Goal: Task Accomplishment & Management: Complete application form

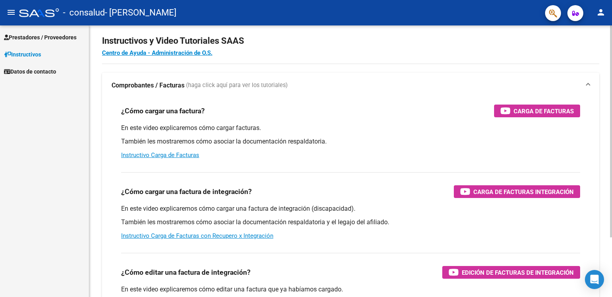
scroll to position [11, 0]
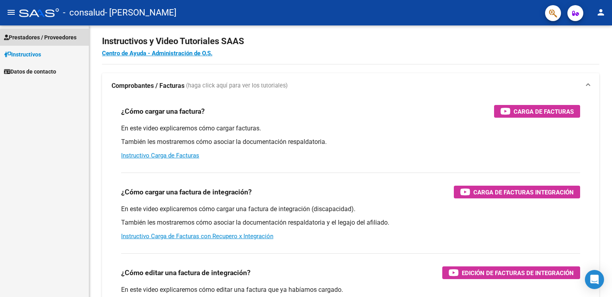
click at [76, 38] on span "Prestadores / Proveedores" at bounding box center [40, 37] width 72 height 9
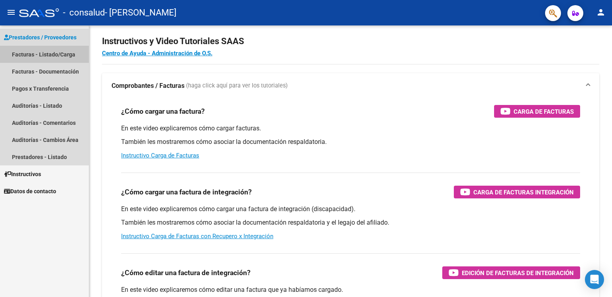
click at [61, 56] on link "Facturas - Listado/Carga" at bounding box center [44, 54] width 89 height 17
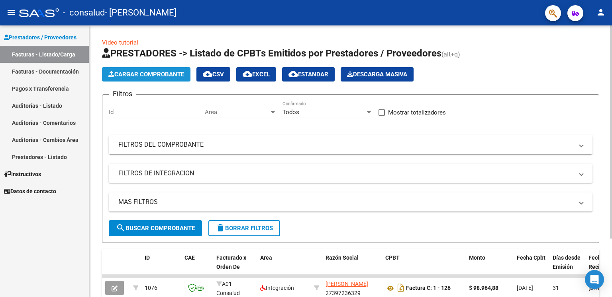
click at [163, 73] on span "Cargar Comprobante" at bounding box center [146, 74] width 76 height 7
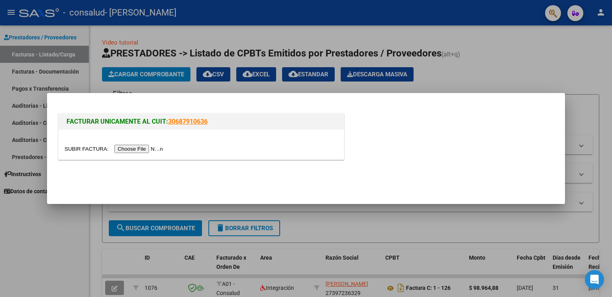
click at [150, 149] on input "file" at bounding box center [114, 149] width 101 height 8
click at [461, 45] on div at bounding box center [306, 148] width 612 height 297
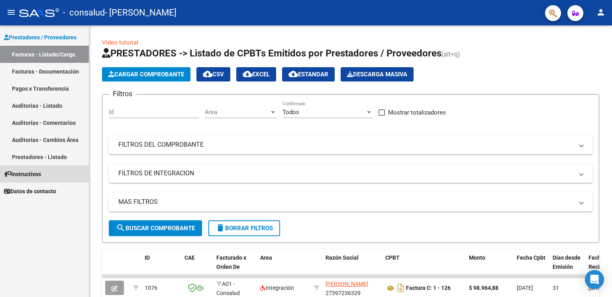
click at [66, 170] on link "Instructivos" at bounding box center [44, 174] width 89 height 17
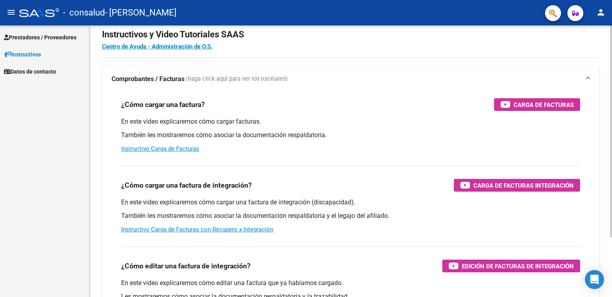
scroll to position [16, 0]
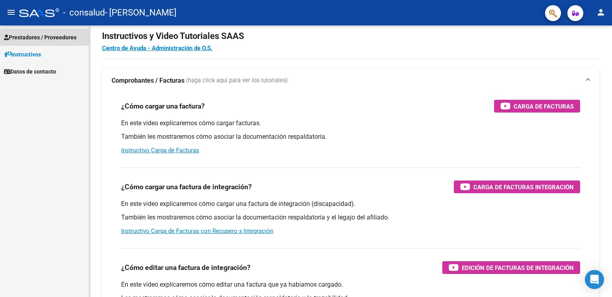
click at [73, 42] on link "Prestadores / Proveedores" at bounding box center [44, 37] width 89 height 17
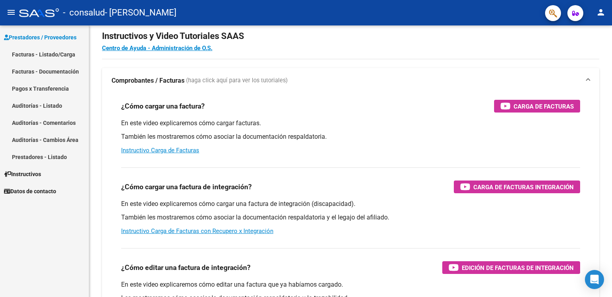
click at [37, 178] on span "Instructivos" at bounding box center [22, 174] width 37 height 9
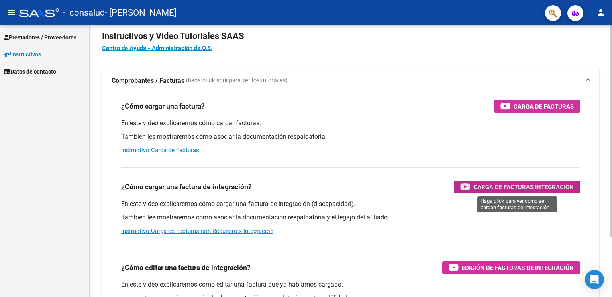
click at [479, 191] on span "Carga de Facturas Integración" at bounding box center [523, 187] width 100 height 10
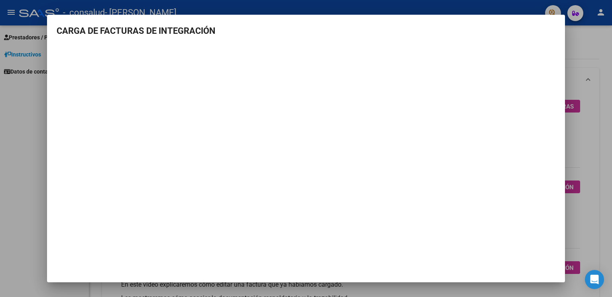
click at [569, 55] on div at bounding box center [306, 148] width 612 height 297
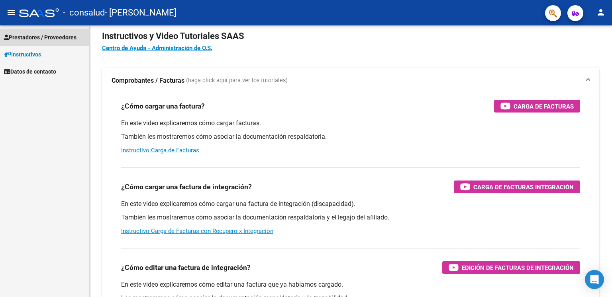
click at [70, 40] on span "Prestadores / Proveedores" at bounding box center [40, 37] width 72 height 9
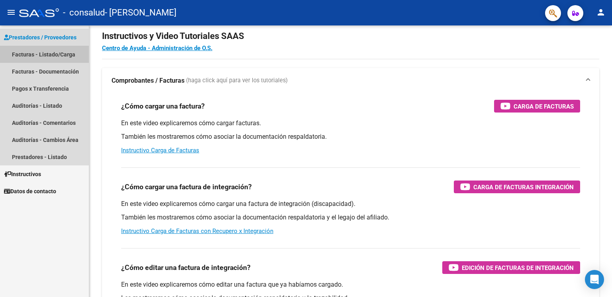
click at [72, 49] on link "Facturas - Listado/Carga" at bounding box center [44, 54] width 89 height 17
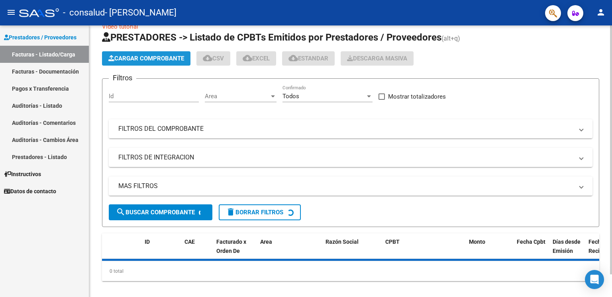
click at [124, 53] on button "Cargar Comprobante" at bounding box center [146, 58] width 88 height 14
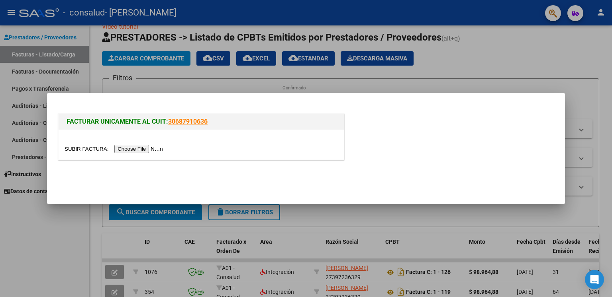
click at [131, 152] on input "file" at bounding box center [114, 149] width 101 height 8
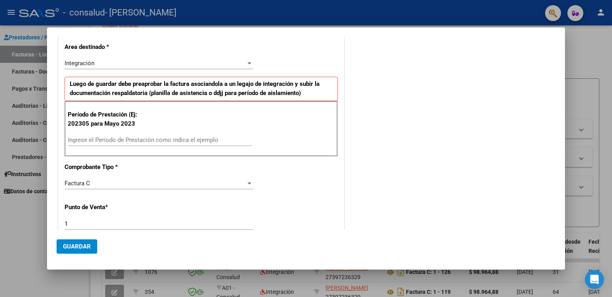
scroll to position [169, 0]
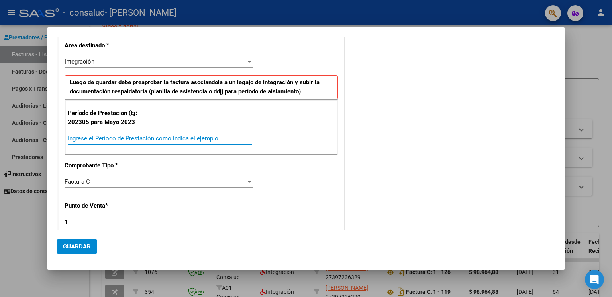
click at [145, 138] on input "Ingrese el Período de Prestación como indica el ejemplo" at bounding box center [160, 138] width 184 height 7
click at [123, 137] on input "Ingrese el Período de Prestación como indica el ejemplo" at bounding box center [160, 138] width 184 height 7
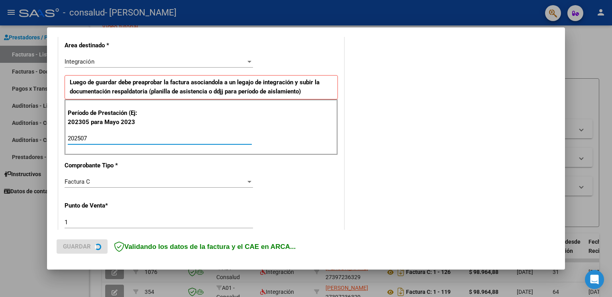
type input "202507"
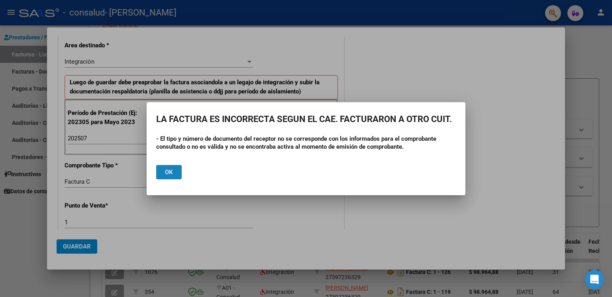
click at [177, 170] on button "Ok" at bounding box center [168, 172] width 25 height 14
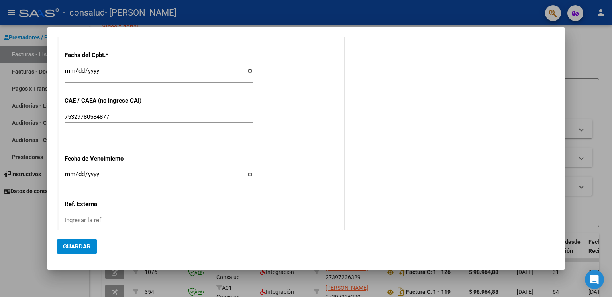
scroll to position [491, 0]
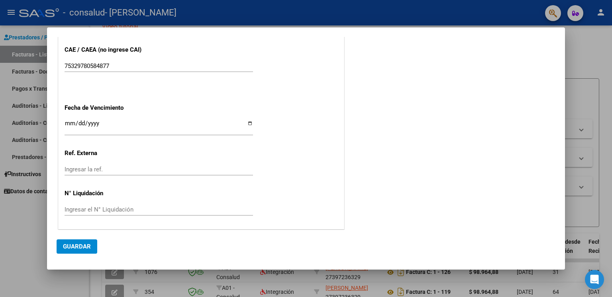
click at [69, 122] on input "Ingresar la fecha" at bounding box center [158, 126] width 188 height 13
type input "0202-08-20"
type input "[DATE]"
type input "0005-08-20"
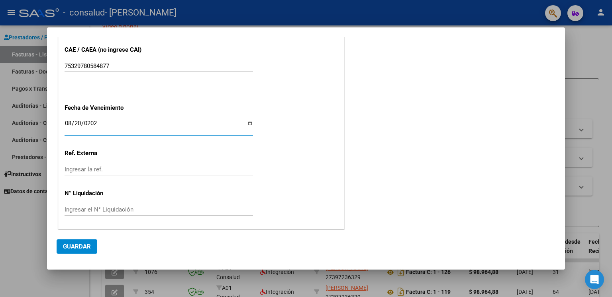
type input "[DATE]"
click at [126, 150] on p "Ref. Externa" at bounding box center [105, 153] width 82 height 9
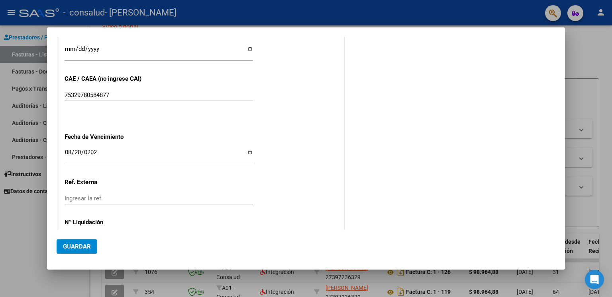
scroll to position [463, 0]
click at [86, 248] on span "Guardar" at bounding box center [77, 246] width 28 height 7
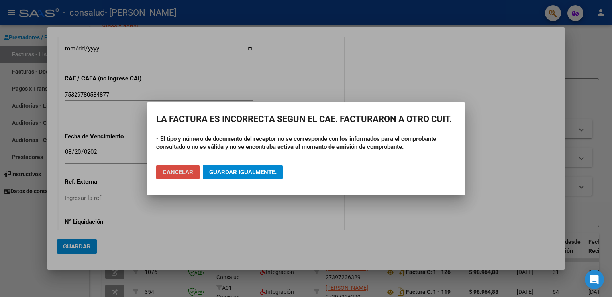
click at [176, 172] on span "Cancelar" at bounding box center [177, 172] width 31 height 7
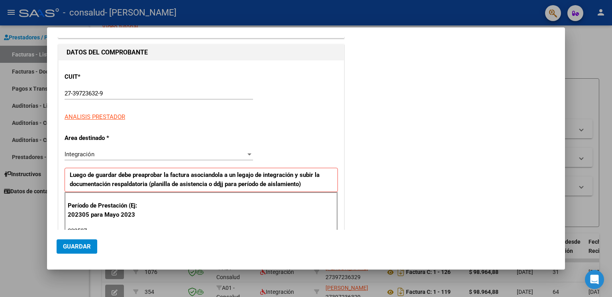
scroll to position [80, 0]
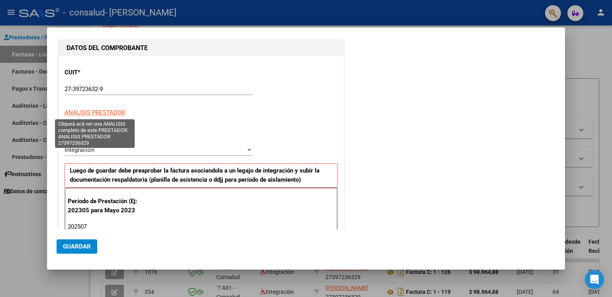
click at [115, 113] on span "ANALISIS PRESTADOR" at bounding box center [94, 112] width 61 height 7
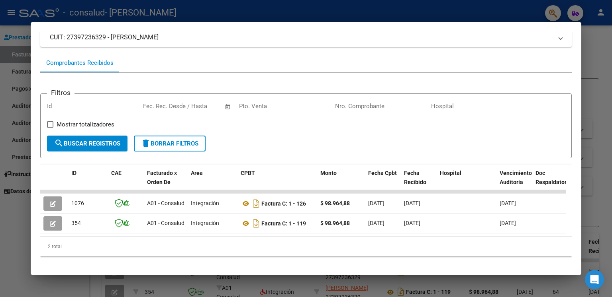
scroll to position [0, 0]
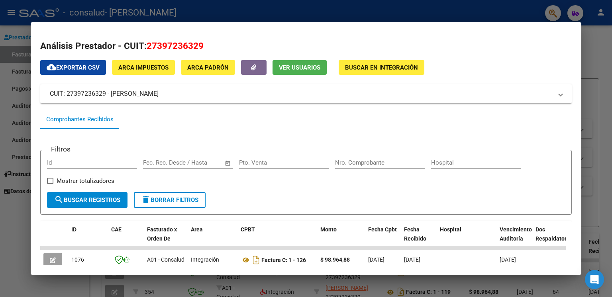
click at [234, 13] on div at bounding box center [306, 148] width 612 height 297
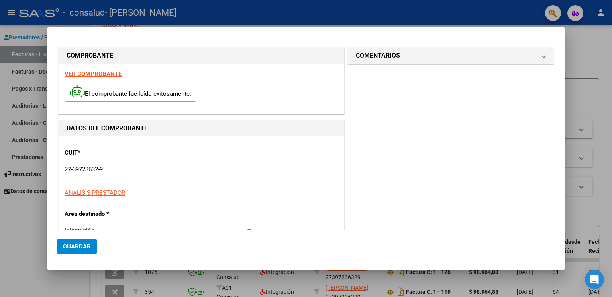
click at [105, 71] on strong "VER COMPROBANTE" at bounding box center [92, 73] width 57 height 7
click at [18, 105] on div at bounding box center [306, 148] width 612 height 297
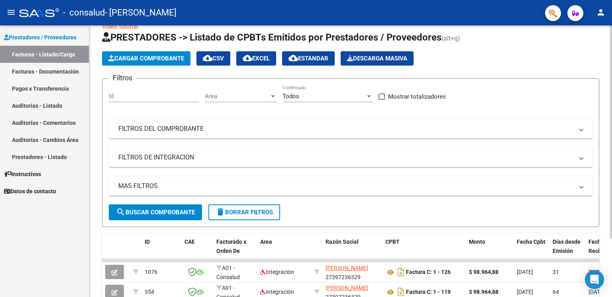
click at [144, 61] on span "Cargar Comprobante" at bounding box center [146, 58] width 76 height 7
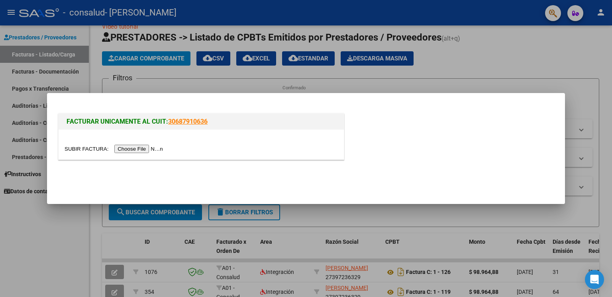
click at [140, 148] on input "file" at bounding box center [114, 149] width 101 height 8
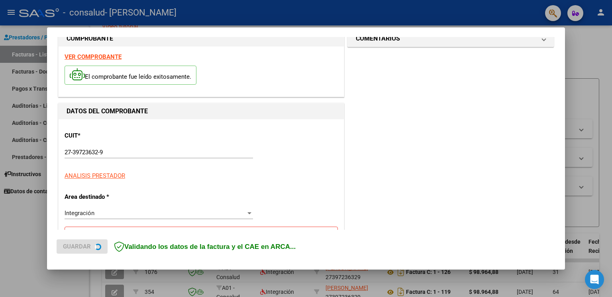
scroll to position [18, 0]
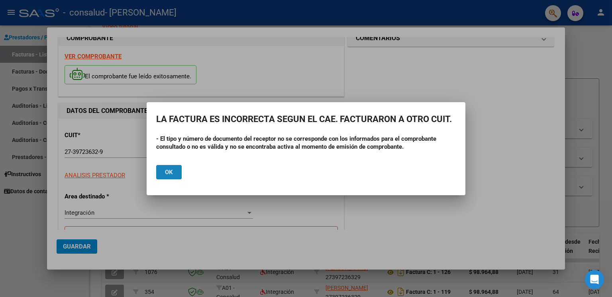
click at [181, 172] on button "Ok" at bounding box center [168, 172] width 25 height 14
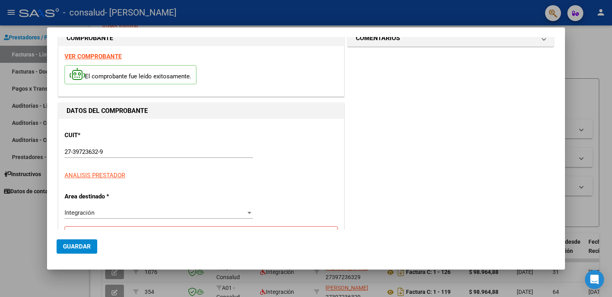
click at [0, 187] on div at bounding box center [306, 148] width 612 height 297
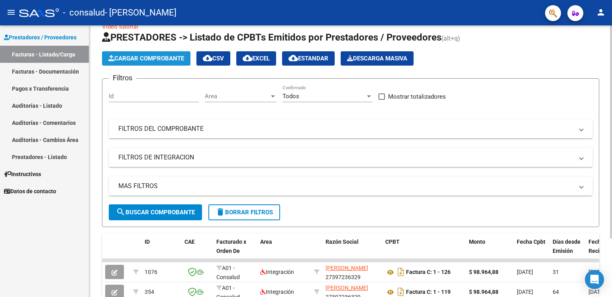
click at [151, 61] on span "Cargar Comprobante" at bounding box center [146, 58] width 76 height 7
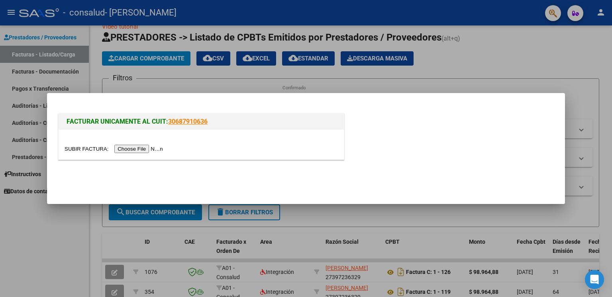
click at [194, 124] on link "30687910636" at bounding box center [187, 122] width 39 height 8
click at [144, 148] on input "file" at bounding box center [114, 149] width 101 height 8
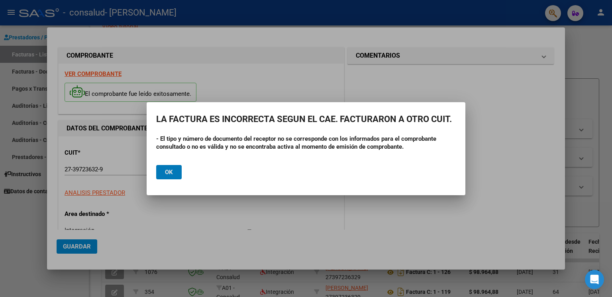
click at [180, 166] on button "Ok" at bounding box center [168, 172] width 25 height 14
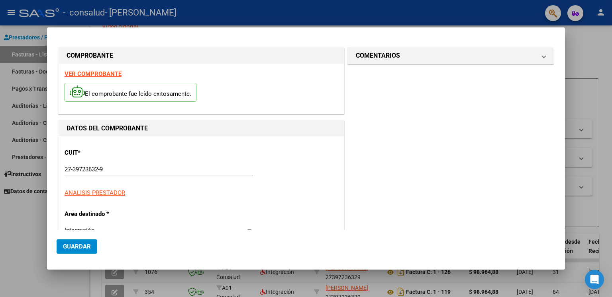
click at [41, 86] on div at bounding box center [306, 148] width 612 height 297
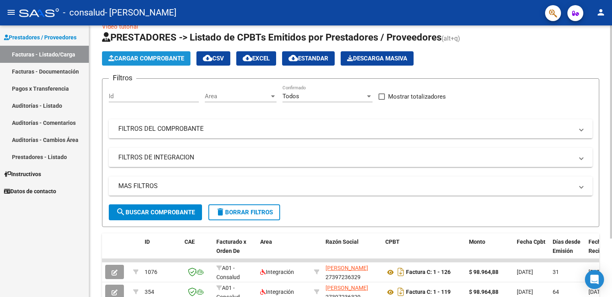
click at [130, 59] on span "Cargar Comprobante" at bounding box center [146, 58] width 76 height 7
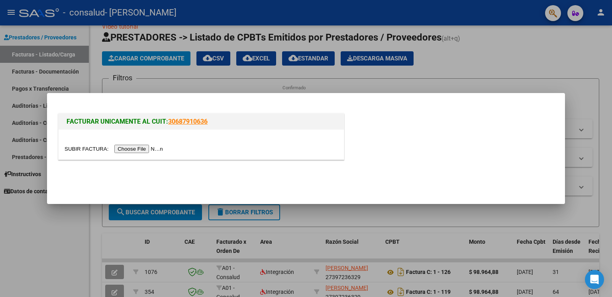
click at [143, 150] on input "file" at bounding box center [114, 149] width 101 height 8
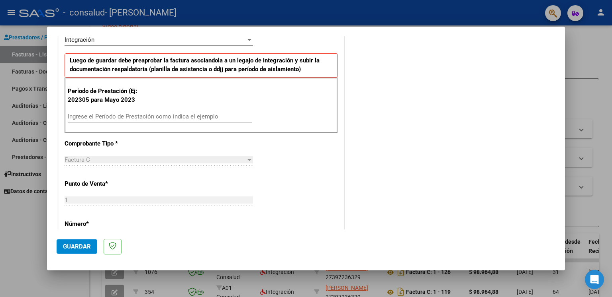
scroll to position [191, 0]
click at [178, 116] on input "Ingrese el Período de Prestación como indica el ejemplo" at bounding box center [160, 116] width 184 height 7
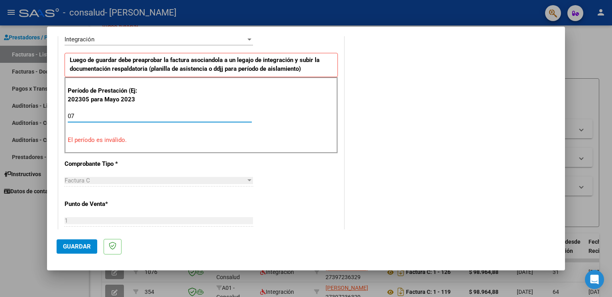
type input "0"
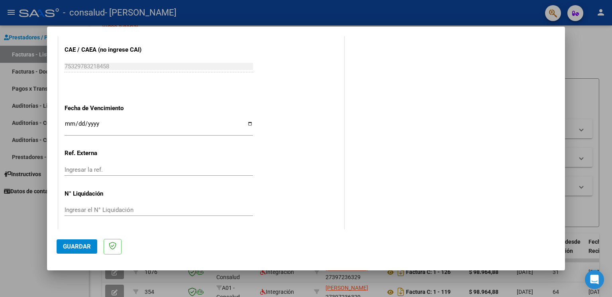
scroll to position [491, 0]
type input "202507"
click at [73, 123] on input "Ingresar la fecha" at bounding box center [158, 126] width 188 height 13
type input "[DATE]"
click at [96, 168] on input "Ingresar la ref." at bounding box center [158, 169] width 188 height 7
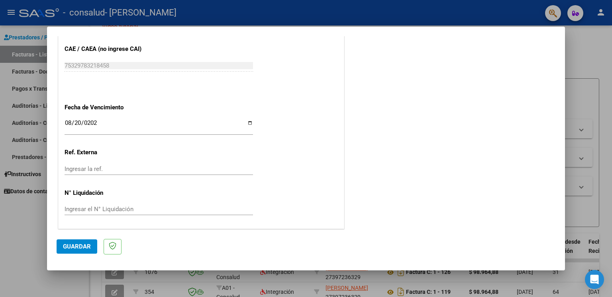
click at [80, 243] on span "Guardar" at bounding box center [77, 246] width 28 height 7
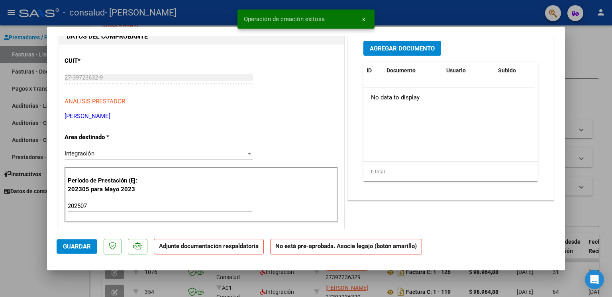
scroll to position [107, 0]
click at [215, 153] on div "Integración" at bounding box center [154, 153] width 181 height 7
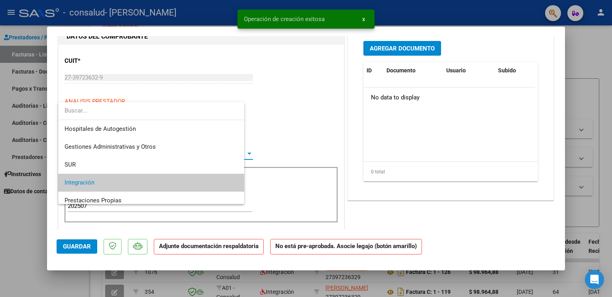
scroll to position [29, 0]
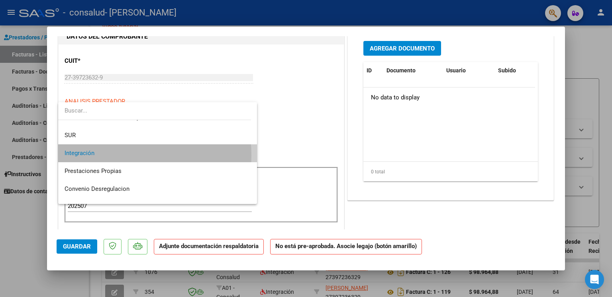
click at [119, 155] on span "Integración" at bounding box center [157, 154] width 186 height 18
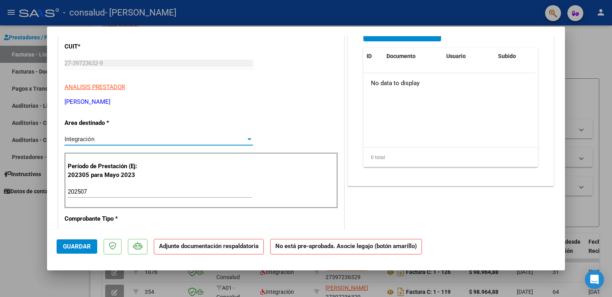
scroll to position [0, 0]
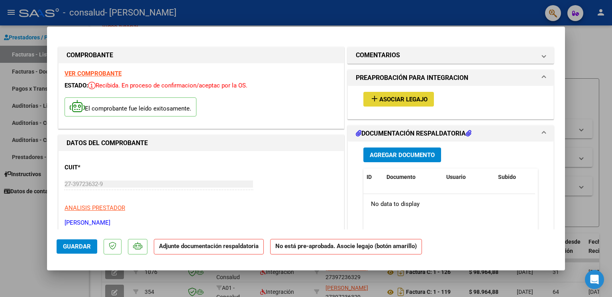
click at [399, 101] on span "Asociar Legajo" at bounding box center [403, 99] width 48 height 7
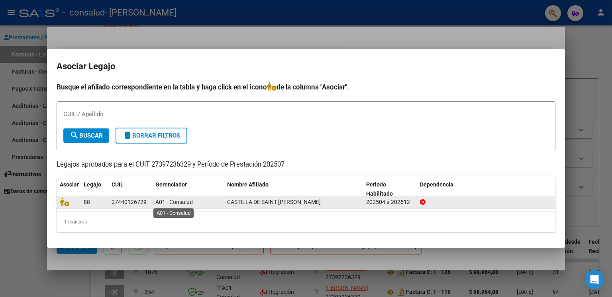
click at [190, 202] on span "A01 - Consalud" at bounding box center [173, 202] width 37 height 6
click at [150, 205] on datatable-body-cell "27440126729" at bounding box center [130, 202] width 44 height 12
click at [188, 201] on span "A01 - Consalud" at bounding box center [173, 202] width 37 height 6
click at [207, 201] on div "A01 - Consalud" at bounding box center [187, 202] width 65 height 9
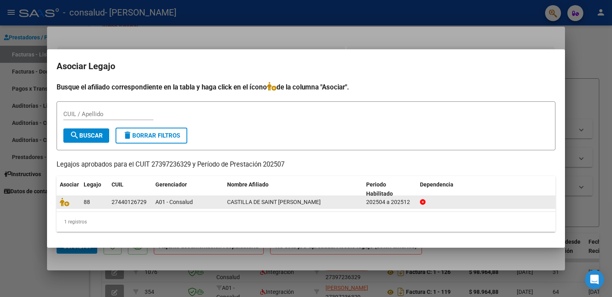
click at [220, 205] on div "A01 - Consalud" at bounding box center [187, 202] width 65 height 9
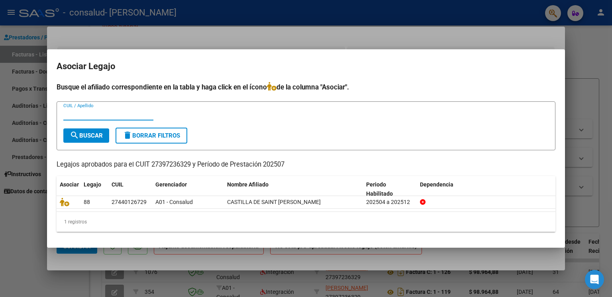
click at [107, 112] on input "CUIL / Apellido" at bounding box center [108, 114] width 90 height 7
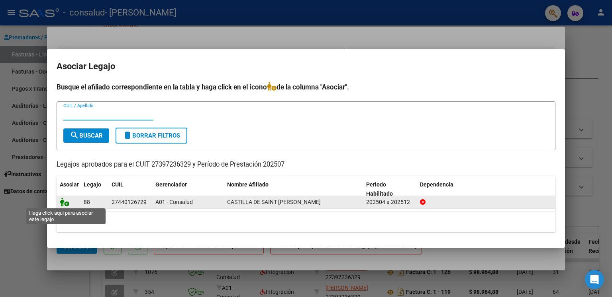
click at [61, 203] on icon at bounding box center [65, 202] width 10 height 9
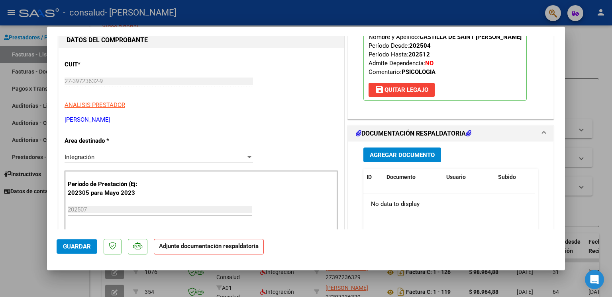
scroll to position [104, 0]
click at [401, 158] on span "Agregar Documento" at bounding box center [401, 154] width 65 height 7
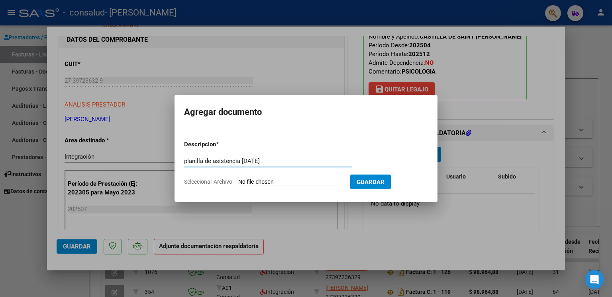
type input "planilla de asistencia [DATE]"
click at [344, 182] on input "Seleccionar Archivo" at bounding box center [290, 183] width 105 height 8
type input "C:\fakepath\CamScanner [DATE] 20.05.pdf"
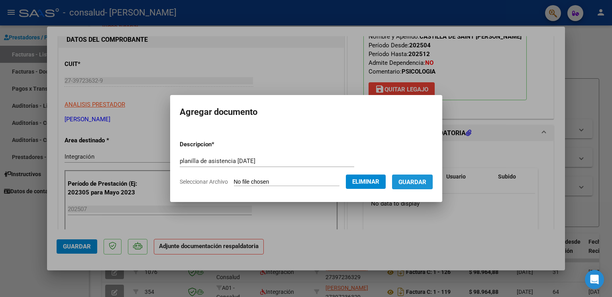
click at [422, 187] on button "Guardar" at bounding box center [412, 182] width 41 height 15
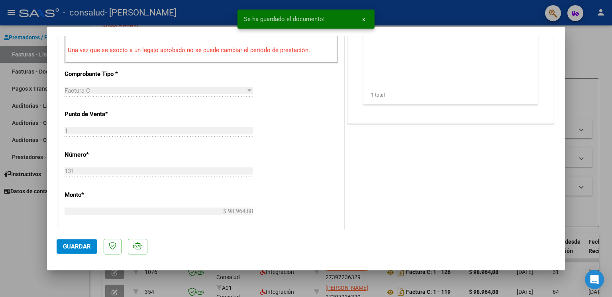
scroll to position [293, 0]
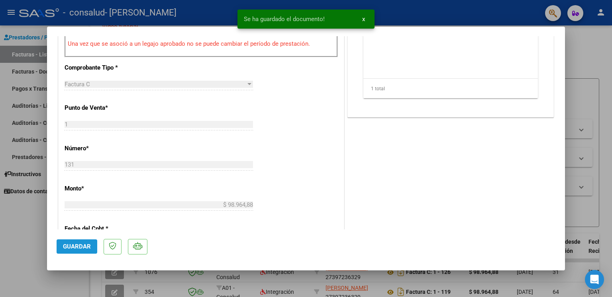
click at [83, 245] on span "Guardar" at bounding box center [77, 246] width 28 height 7
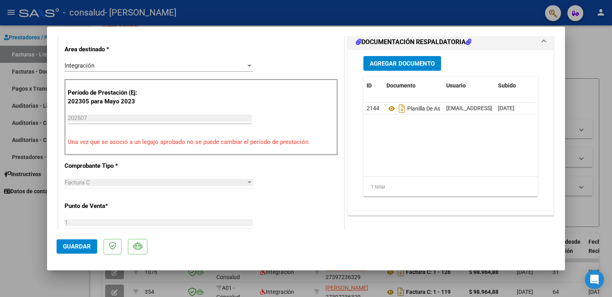
scroll to position [197, 0]
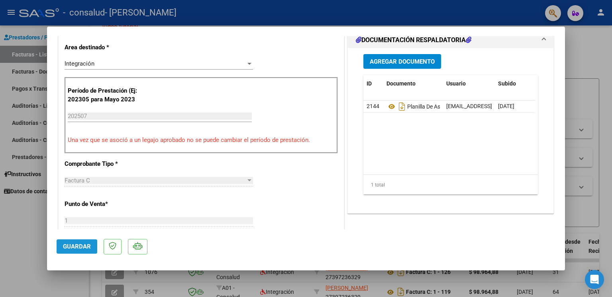
click at [80, 247] on span "Guardar" at bounding box center [77, 246] width 28 height 7
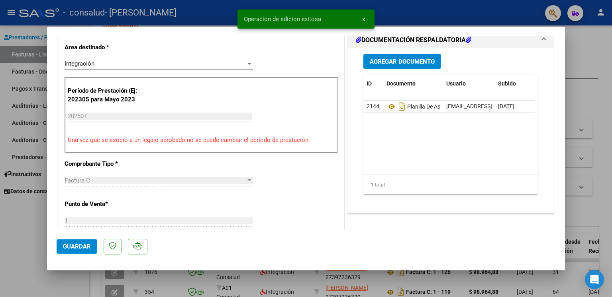
click at [593, 37] on div at bounding box center [306, 148] width 612 height 297
type input "$ 0,00"
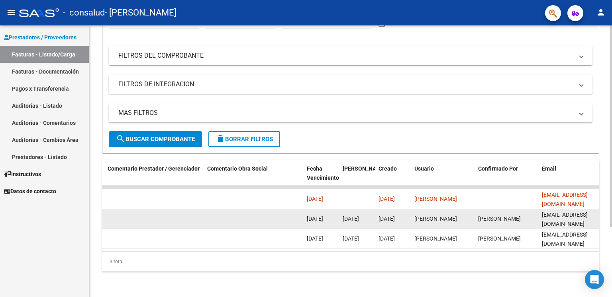
scroll to position [0, 1182]
